Goal: Information Seeking & Learning: Find specific fact

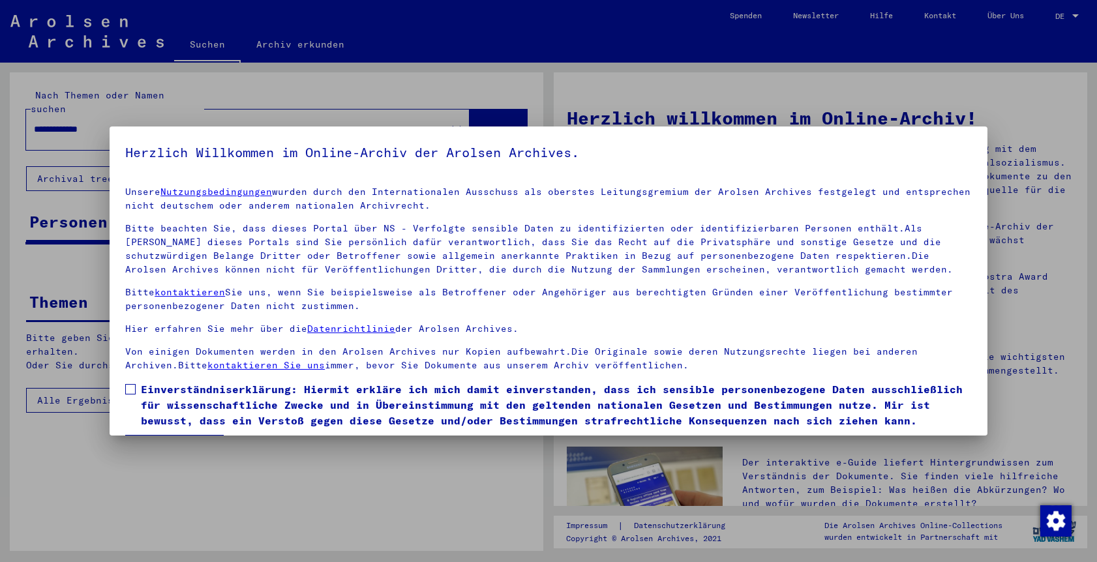
click at [126, 387] on span at bounding box center [130, 389] width 10 height 10
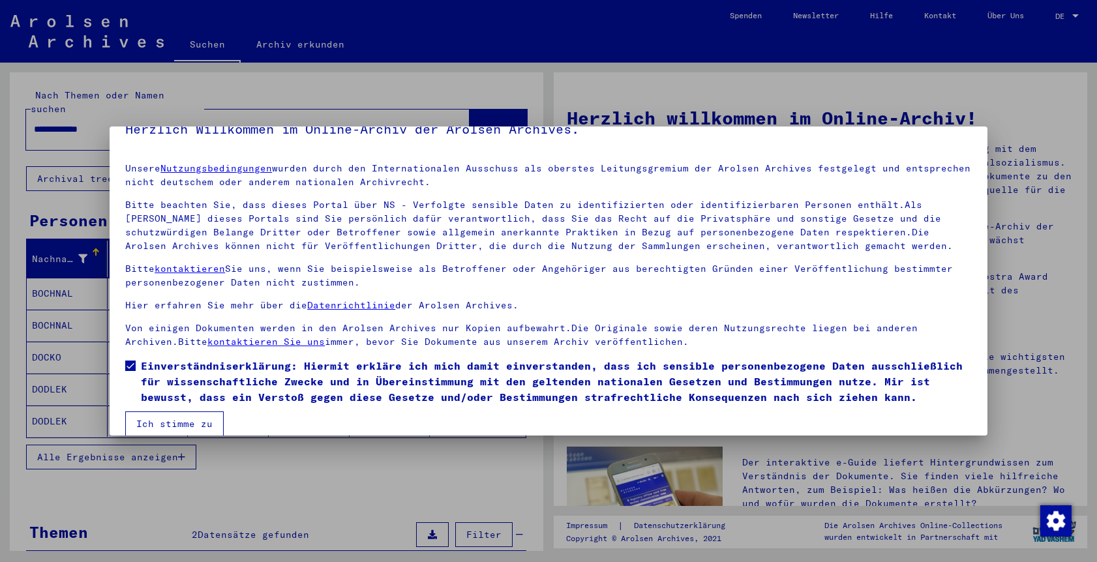
scroll to position [40, 0]
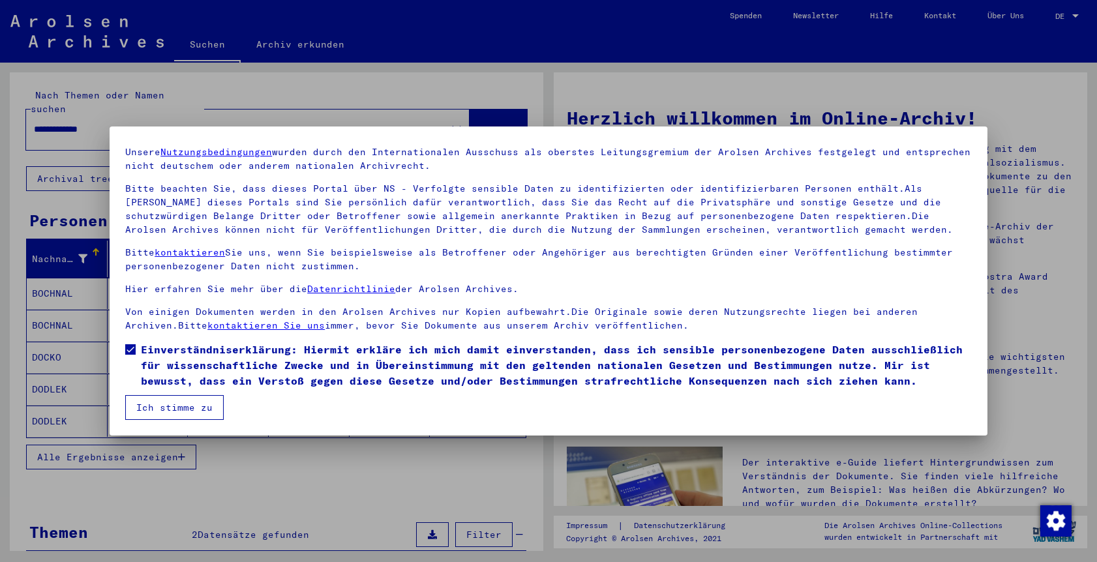
click at [156, 408] on button "Ich stimme zu" at bounding box center [174, 407] width 98 height 25
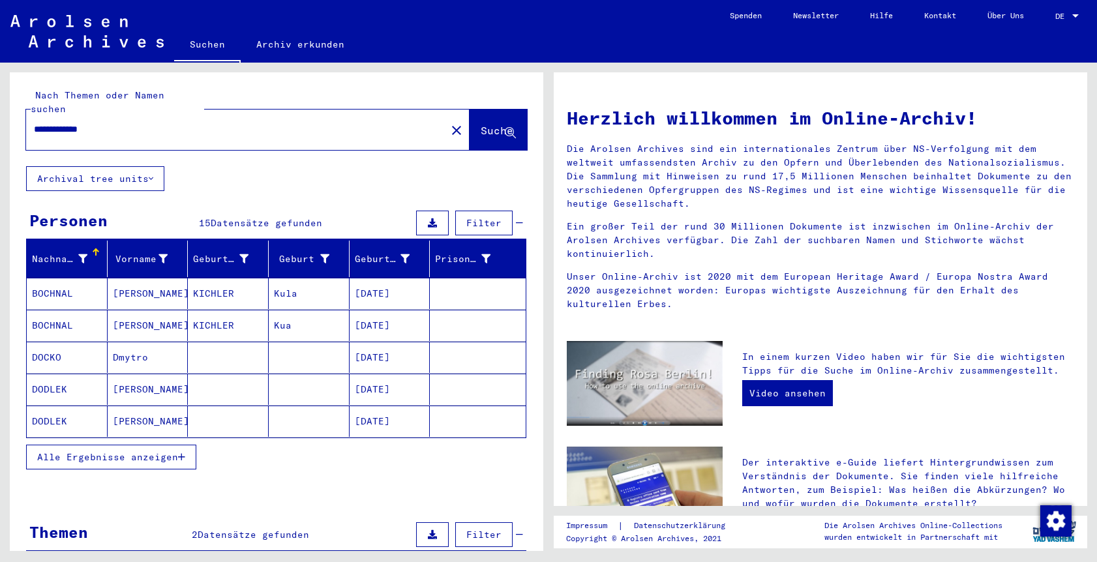
click at [119, 166] on button "Archival tree units" at bounding box center [95, 178] width 138 height 25
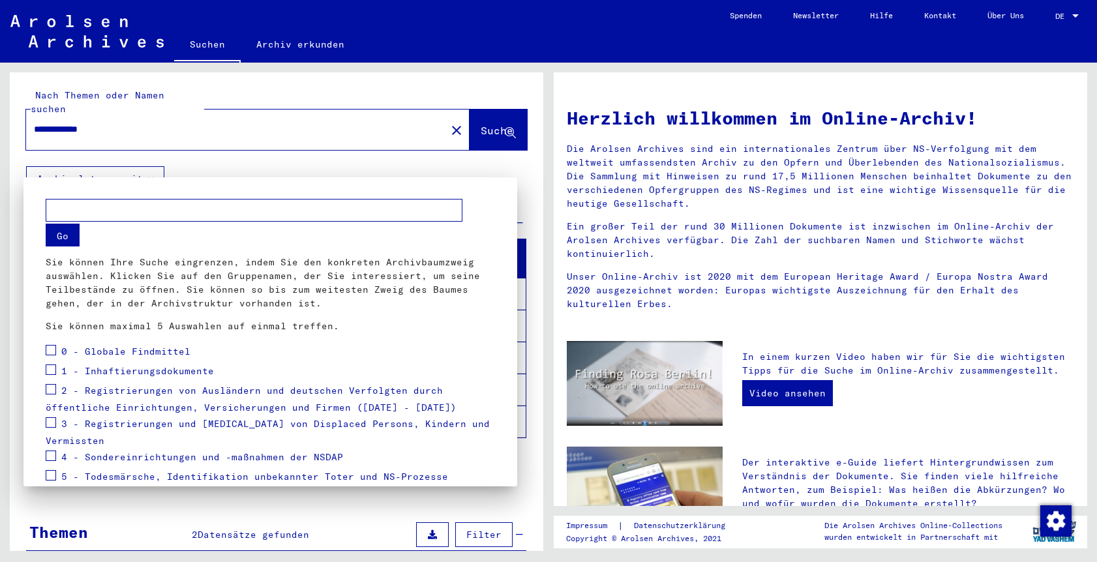
click at [450, 156] on div at bounding box center [548, 281] width 1097 height 562
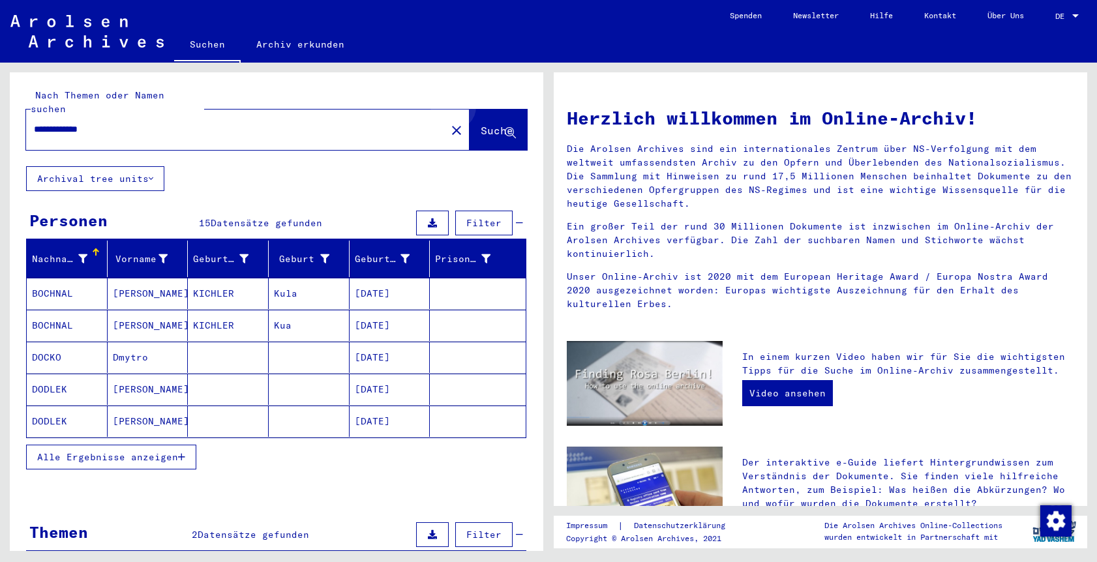
click at [490, 110] on button "Suche" at bounding box center [497, 130] width 57 height 40
click at [120, 451] on span "Alle Ergebnisse anzeigen" at bounding box center [107, 457] width 141 height 12
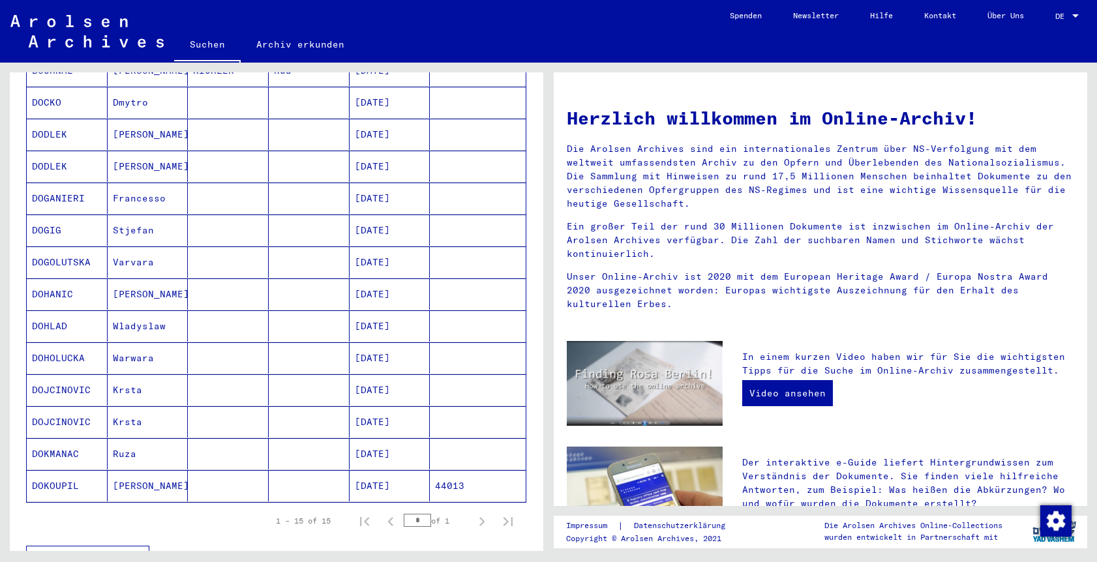
scroll to position [261, 0]
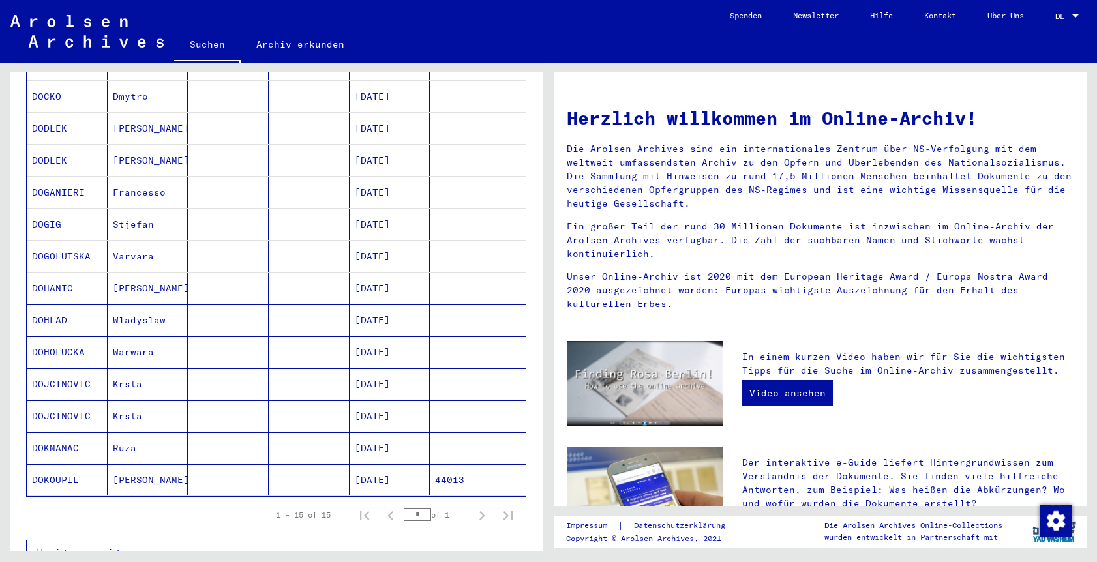
click at [471, 468] on mat-cell "44013" at bounding box center [478, 479] width 96 height 31
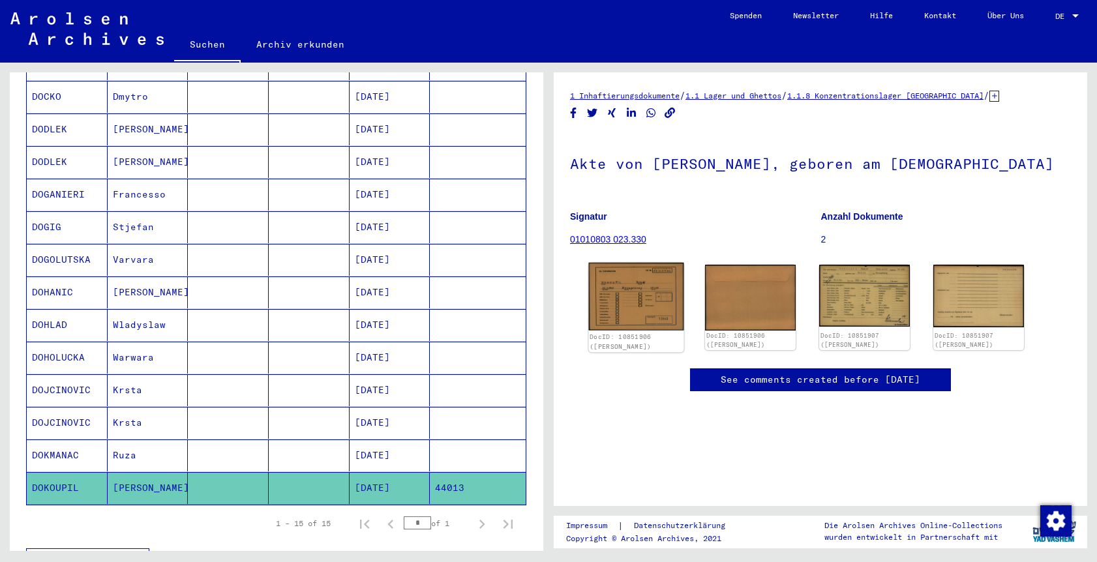
click at [625, 308] on div "DocID: 10851906 ([PERSON_NAME])" at bounding box center [636, 307] width 95 height 89
click at [653, 312] on img at bounding box center [636, 297] width 95 height 68
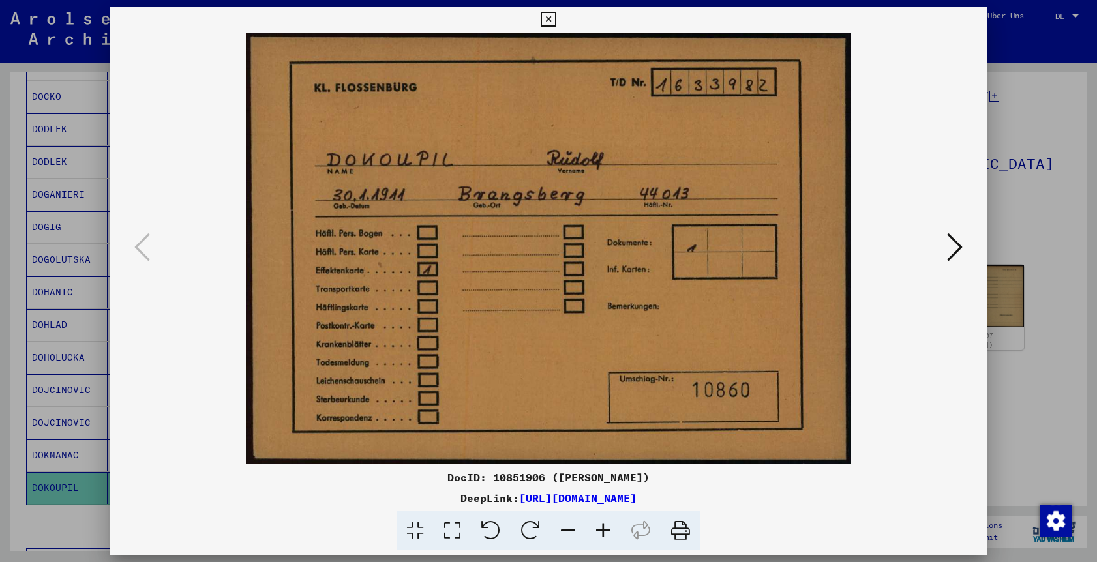
click at [948, 242] on icon at bounding box center [955, 246] width 16 height 31
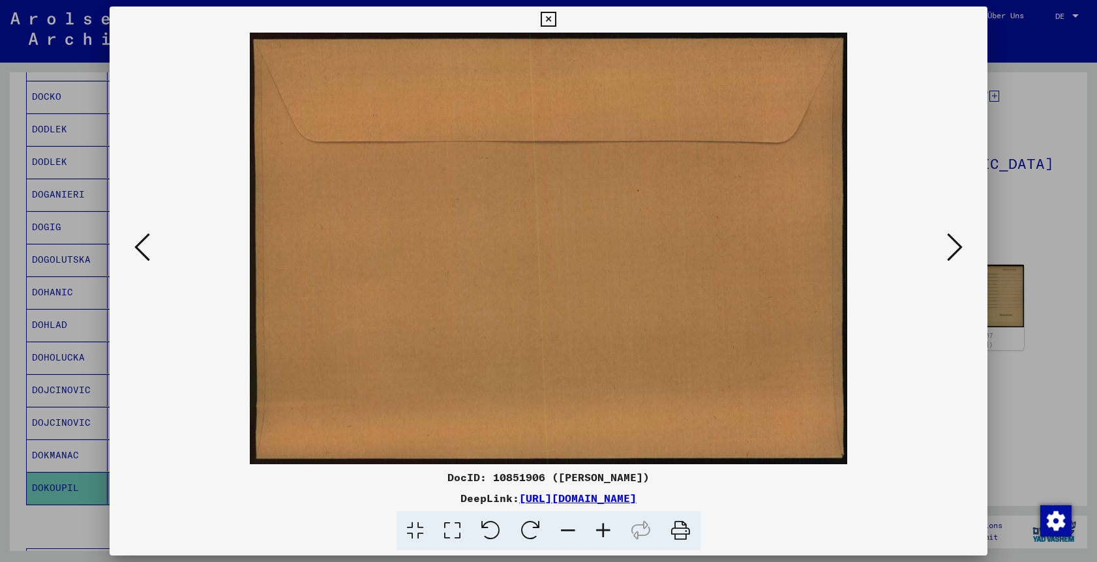
click at [948, 242] on icon at bounding box center [955, 246] width 16 height 31
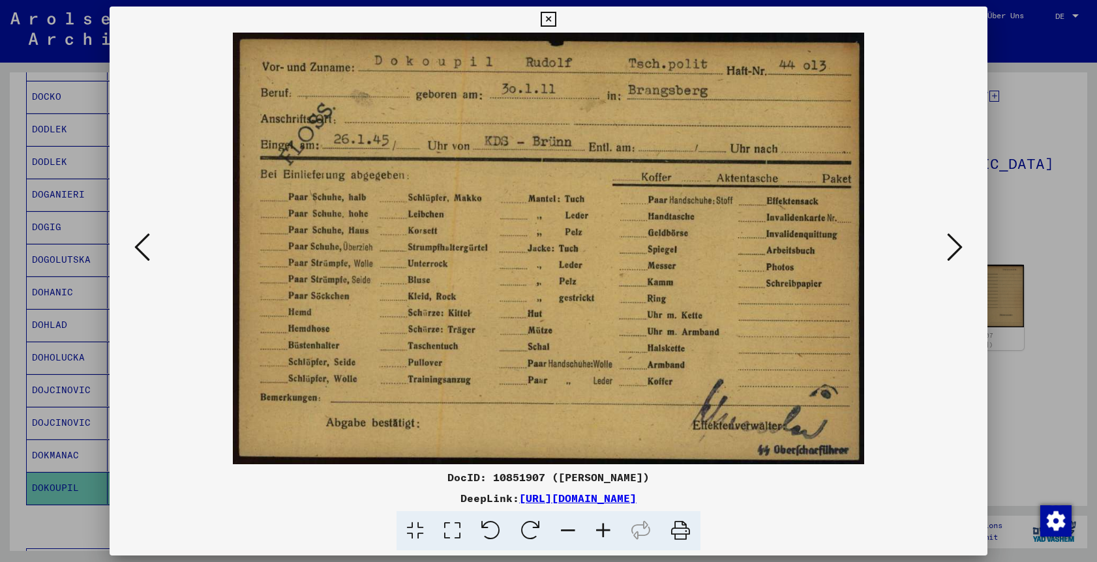
click at [949, 246] on icon at bounding box center [955, 246] width 16 height 31
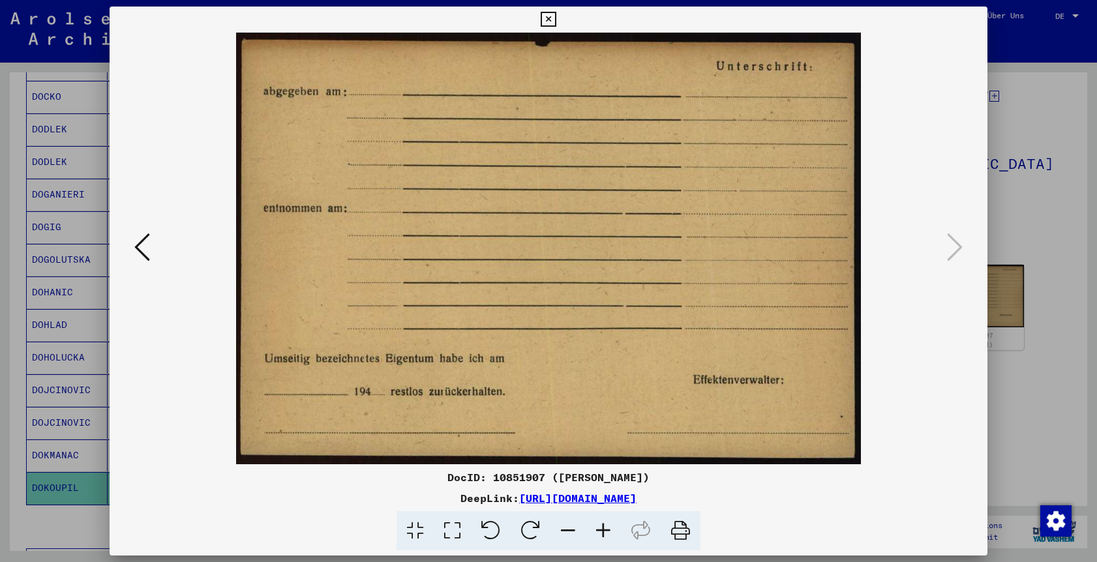
click at [142, 244] on icon at bounding box center [142, 246] width 16 height 31
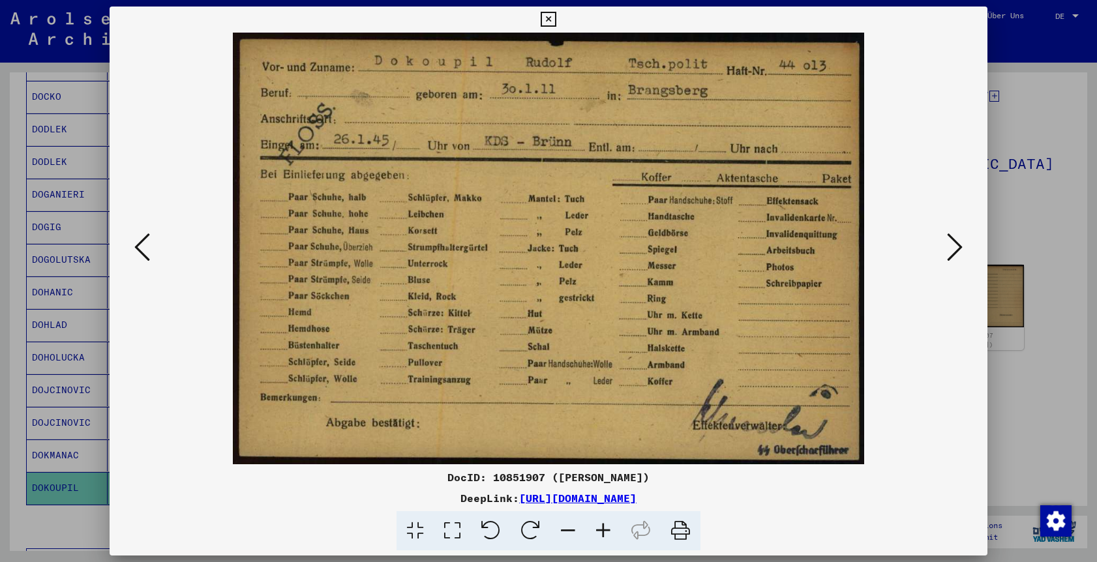
click at [143, 241] on icon at bounding box center [142, 246] width 16 height 31
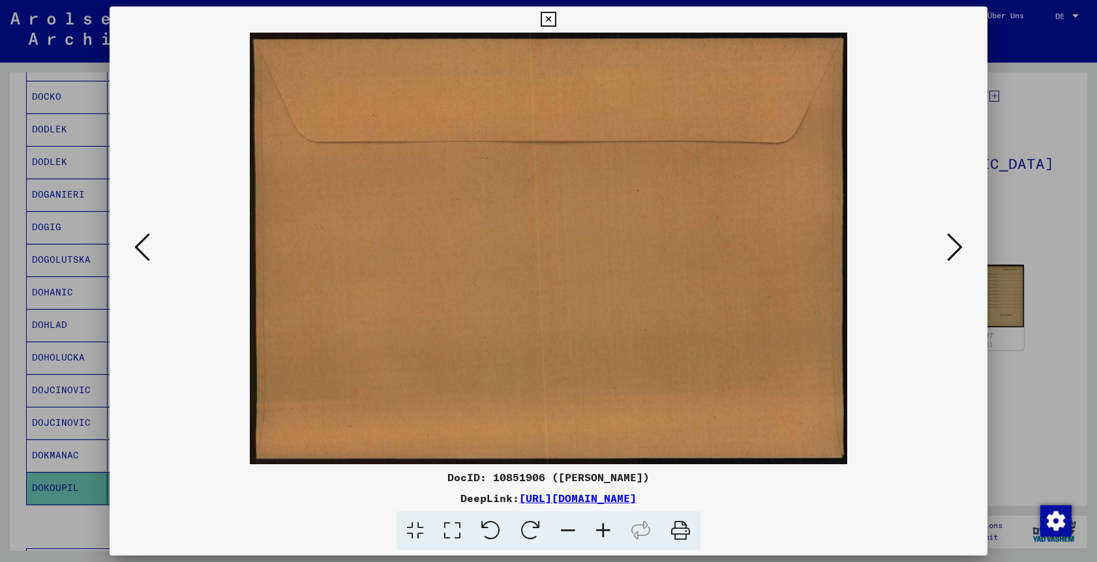
click at [547, 17] on icon at bounding box center [547, 20] width 15 height 16
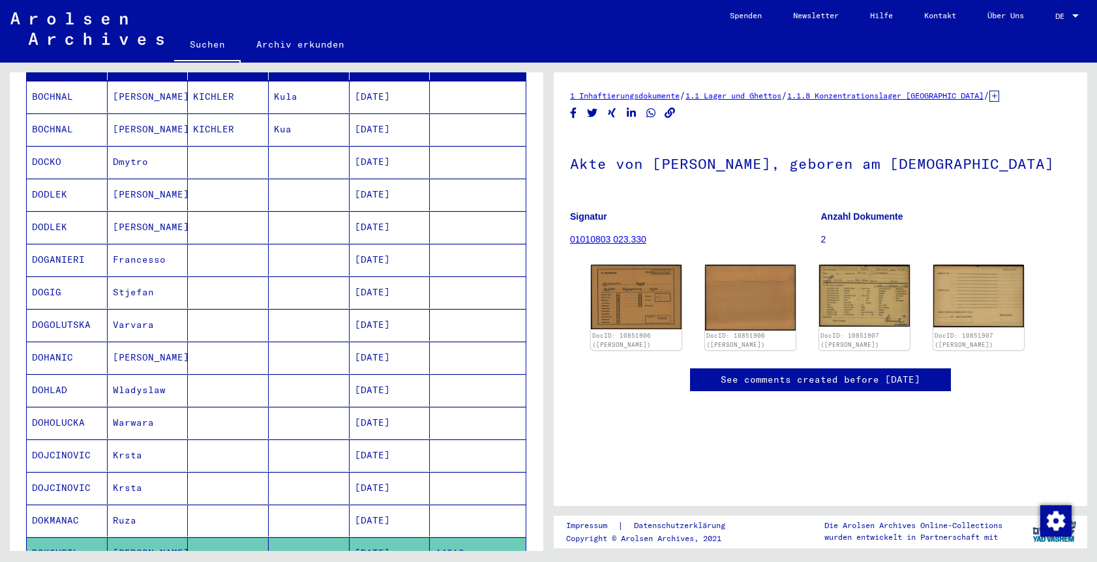
scroll to position [262, 0]
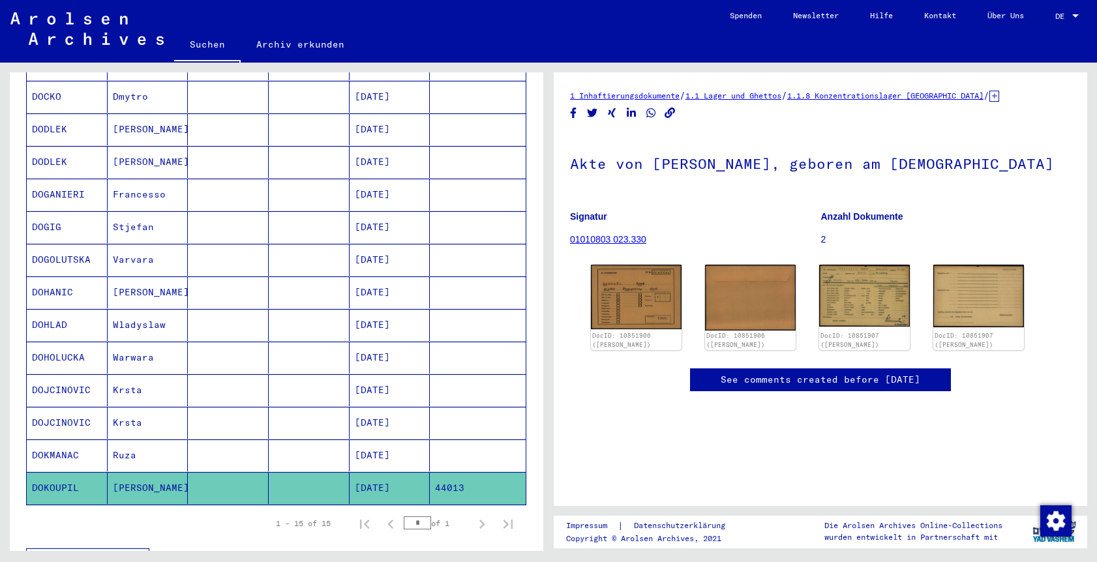
click at [417, 475] on mat-cell "[DATE]" at bounding box center [389, 488] width 81 height 32
click at [875, 296] on img at bounding box center [864, 295] width 95 height 65
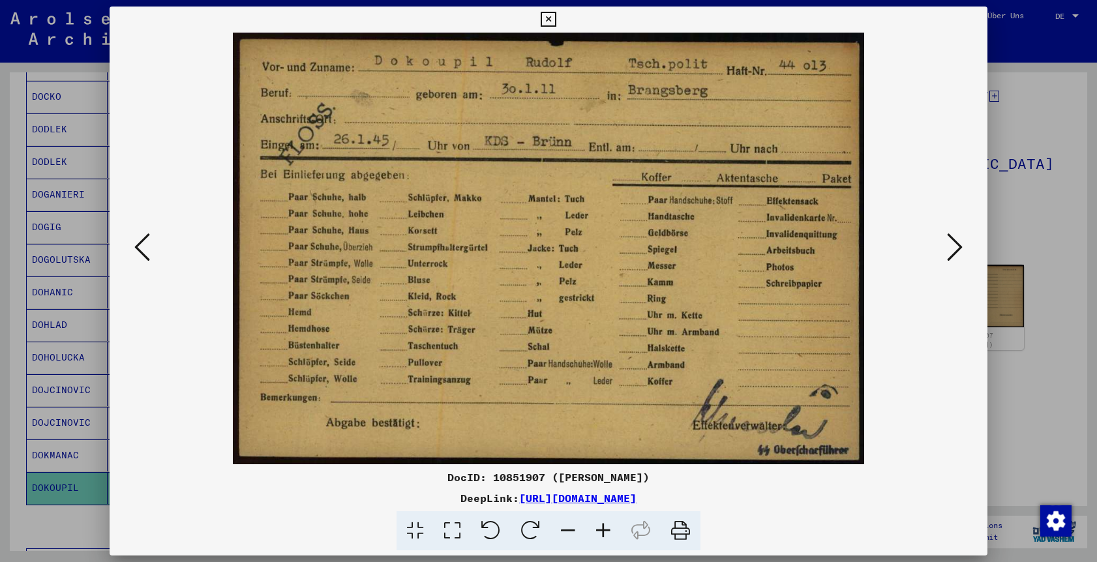
click at [937, 338] on img at bounding box center [548, 249] width 789 height 432
click at [550, 20] on icon at bounding box center [547, 20] width 15 height 16
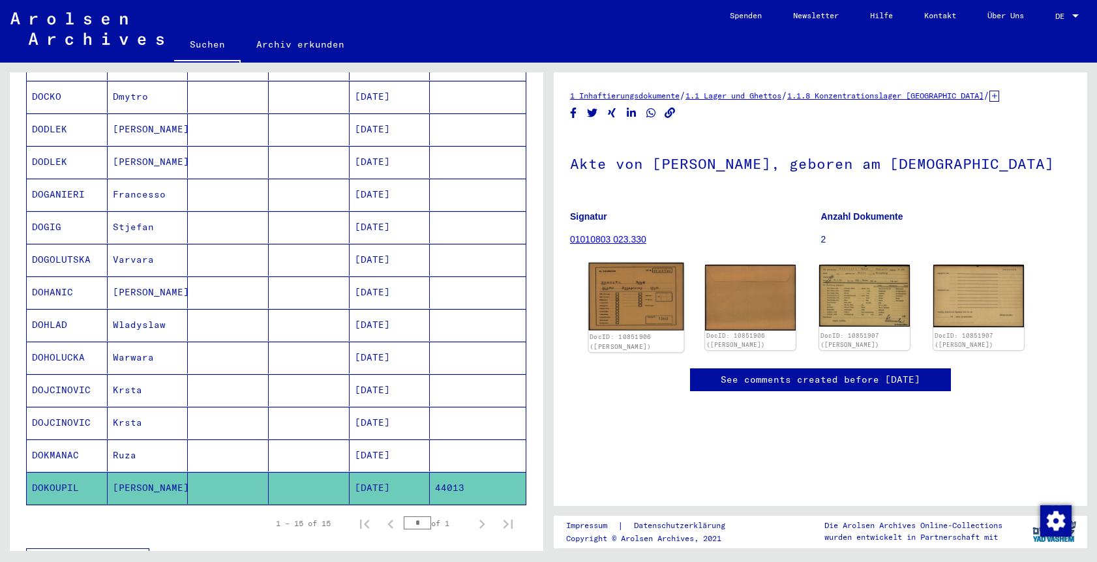
click at [649, 304] on img at bounding box center [636, 297] width 95 height 68
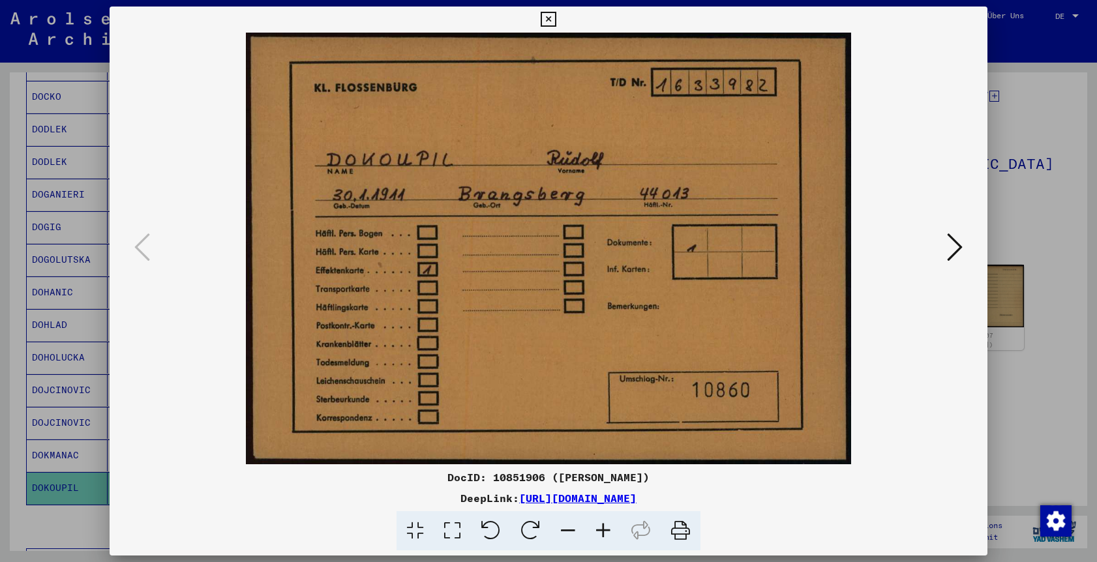
click at [544, 18] on icon at bounding box center [547, 20] width 15 height 16
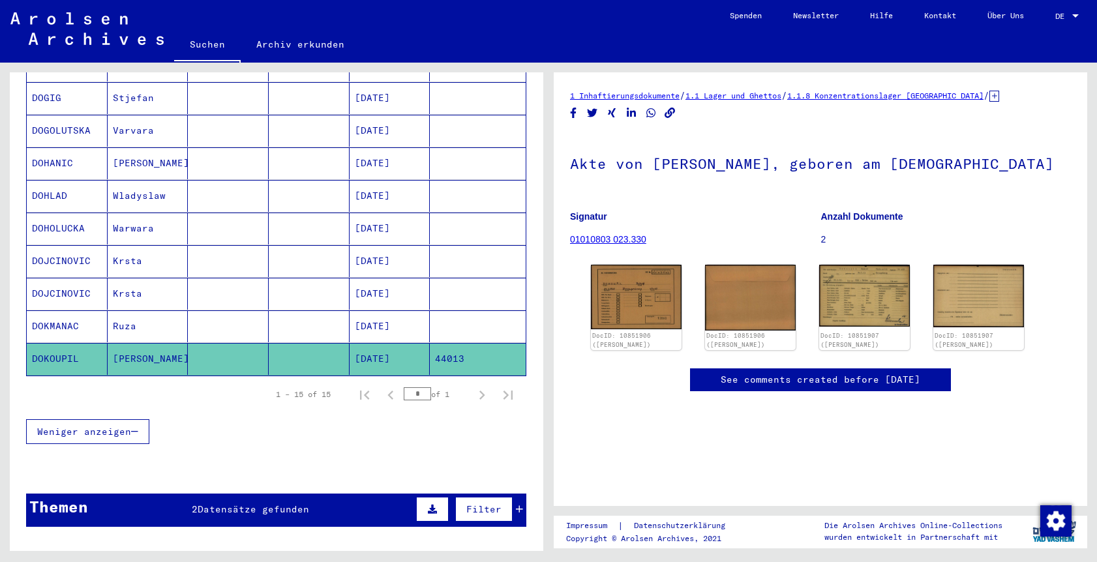
scroll to position [0, 0]
